Goal: Information Seeking & Learning: Learn about a topic

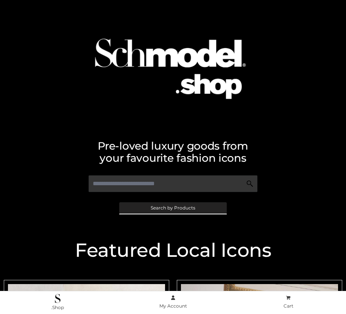
click at [173, 207] on span "Search by Products" at bounding box center [173, 208] width 45 height 5
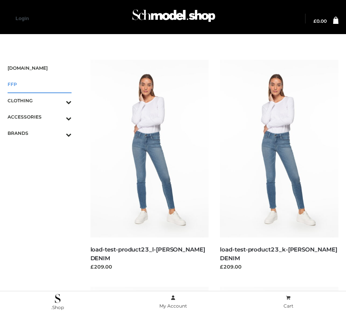
click at [39, 84] on span "FFP" at bounding box center [40, 84] width 64 height 9
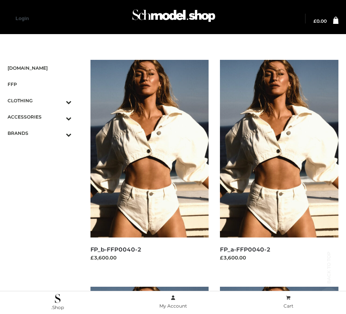
scroll to position [1143, 0]
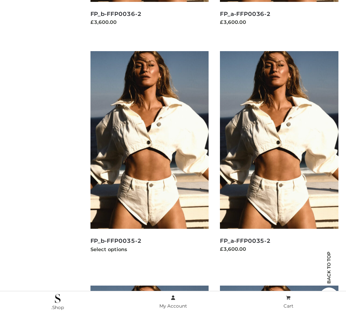
click at [149, 157] on img at bounding box center [149, 140] width 118 height 178
click at [279, 157] on img at bounding box center [279, 140] width 118 height 178
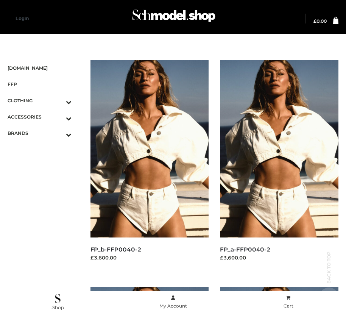
scroll to position [235, 0]
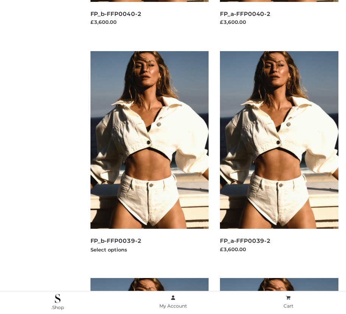
click at [149, 157] on img at bounding box center [149, 140] width 118 height 178
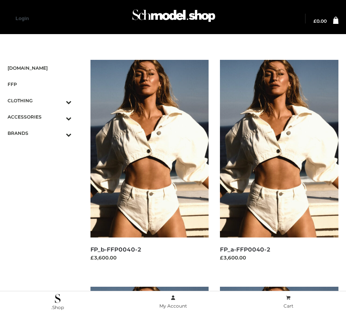
scroll to position [916, 0]
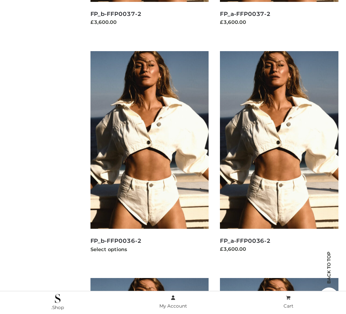
click at [149, 157] on img at bounding box center [149, 140] width 118 height 178
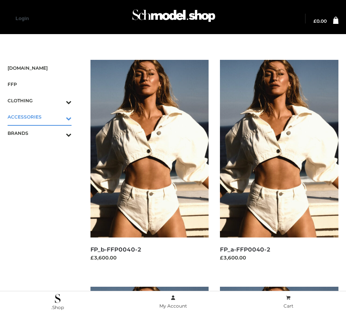
click at [58, 117] on icon "Toggle Submenu" at bounding box center [29, 118] width 85 height 9
click at [43, 149] on span "JEWELRY" at bounding box center [43, 149] width 56 height 9
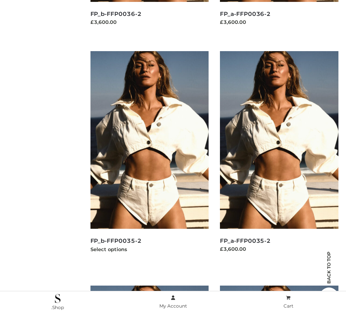
click at [149, 157] on img at bounding box center [149, 140] width 118 height 178
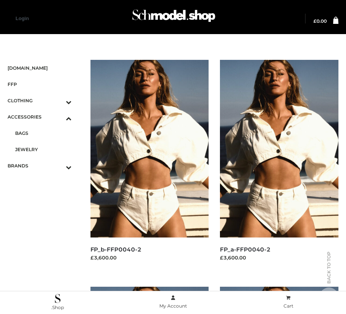
scroll to position [689, 0]
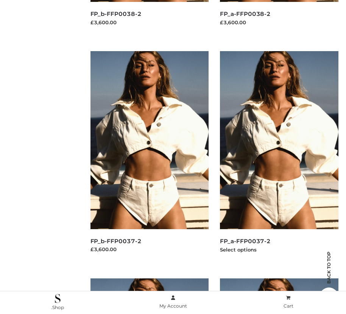
click at [279, 157] on img at bounding box center [279, 140] width 118 height 178
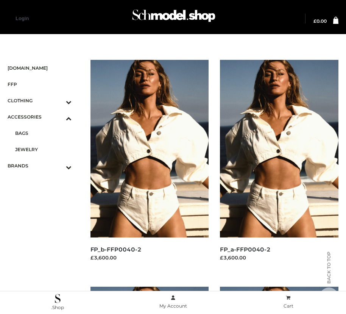
scroll to position [1377, 0]
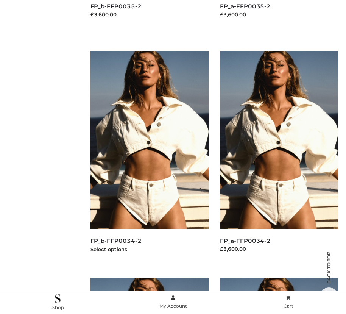
click at [149, 157] on img at bounding box center [149, 140] width 118 height 178
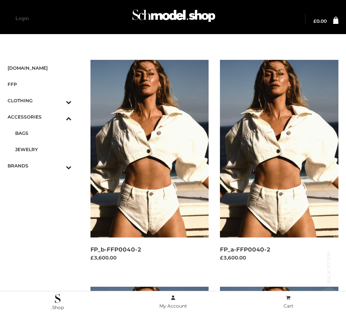
scroll to position [1830, 0]
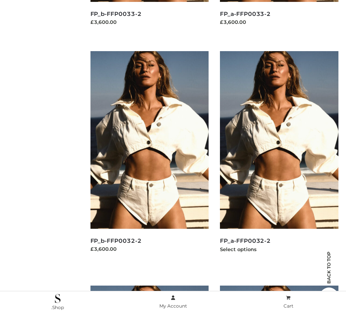
click at [279, 157] on img at bounding box center [279, 140] width 118 height 178
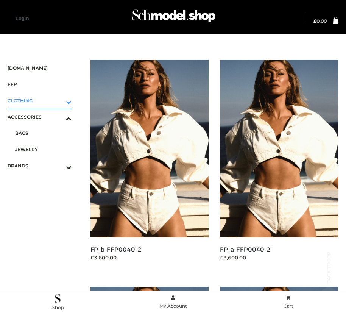
click at [58, 100] on icon "Toggle Submenu" at bounding box center [29, 102] width 85 height 9
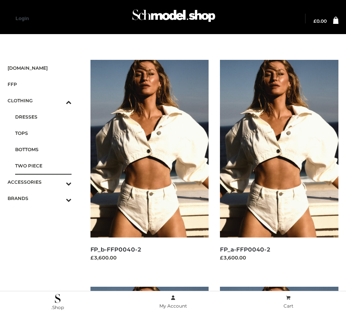
click at [43, 165] on span "TWO PIECE" at bounding box center [43, 165] width 56 height 9
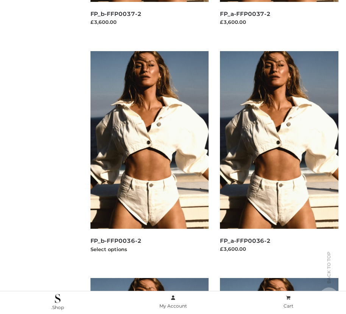
click at [149, 157] on img at bounding box center [149, 140] width 118 height 178
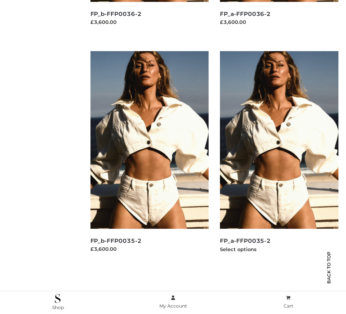
click at [279, 157] on img at bounding box center [279, 140] width 118 height 178
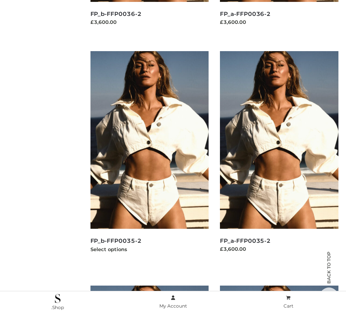
click at [149, 157] on img at bounding box center [149, 140] width 118 height 178
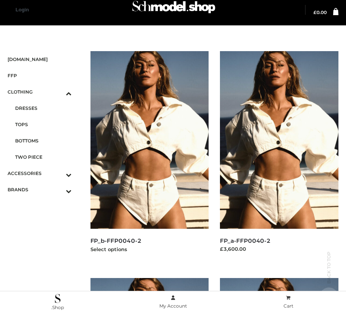
click at [149, 157] on img at bounding box center [149, 140] width 118 height 178
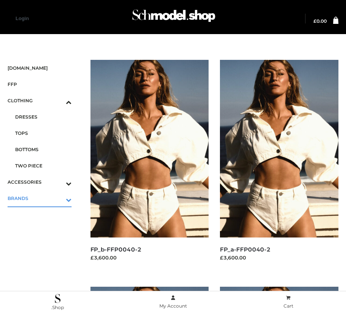
click at [58, 198] on icon "Toggle Submenu" at bounding box center [29, 199] width 85 height 9
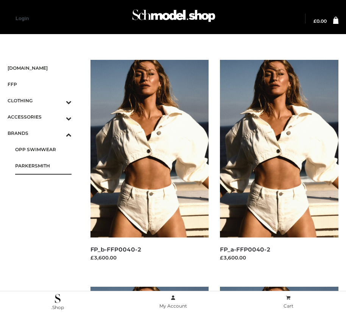
click at [43, 165] on span "PARKERSMITH" at bounding box center [43, 165] width 56 height 9
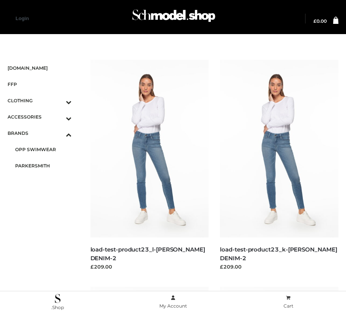
scroll to position [9, 0]
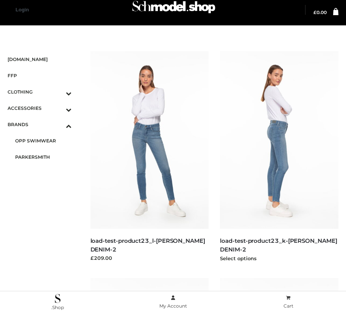
click at [279, 157] on img at bounding box center [279, 140] width 118 height 178
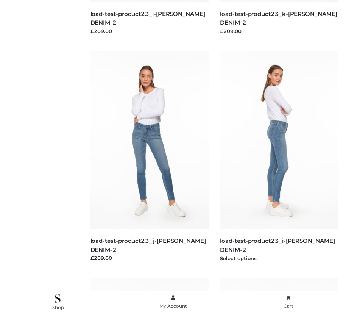
click at [279, 157] on img at bounding box center [279, 140] width 118 height 178
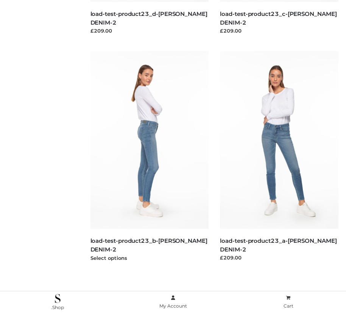
click at [149, 157] on img at bounding box center [149, 140] width 118 height 178
